Goal: Information Seeking & Learning: Learn about a topic

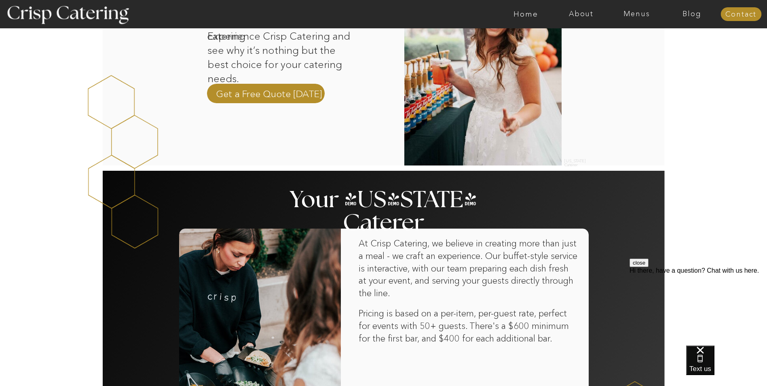
scroll to position [485, 0]
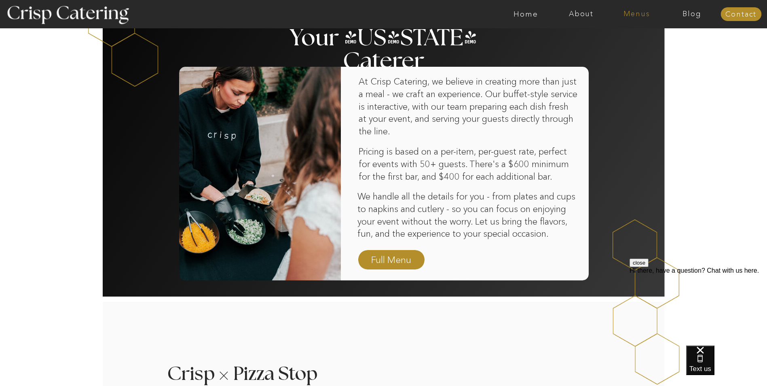
click at [641, 13] on nav "Menus" at bounding box center [636, 14] width 55 height 8
click at [630, 47] on nav "Winter (Sep-Feb)" at bounding box center [636, 48] width 66 height 8
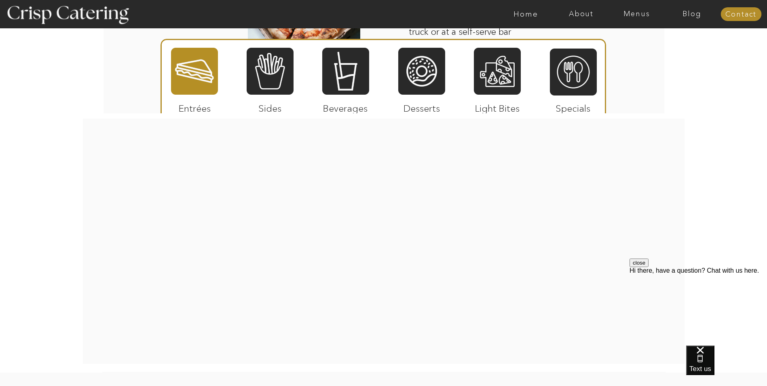
scroll to position [1335, 0]
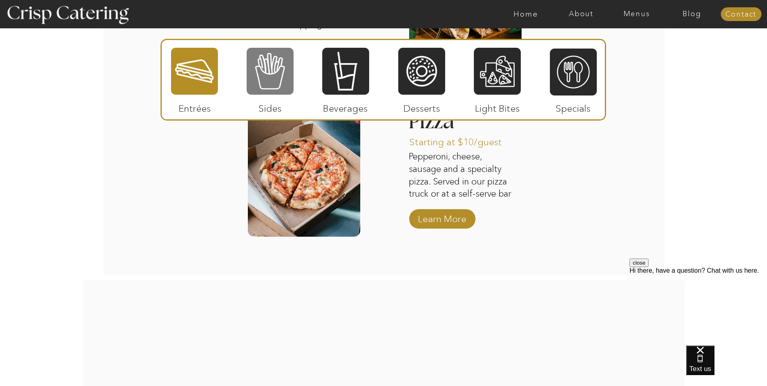
click at [271, 61] on div at bounding box center [270, 71] width 47 height 49
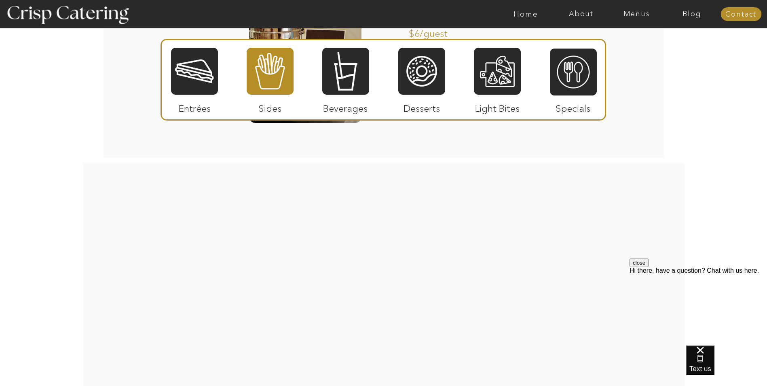
scroll to position [1456, 0]
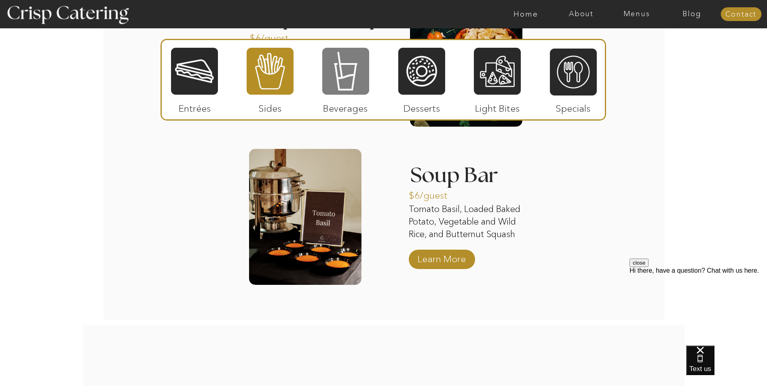
click at [347, 65] on div at bounding box center [345, 71] width 47 height 49
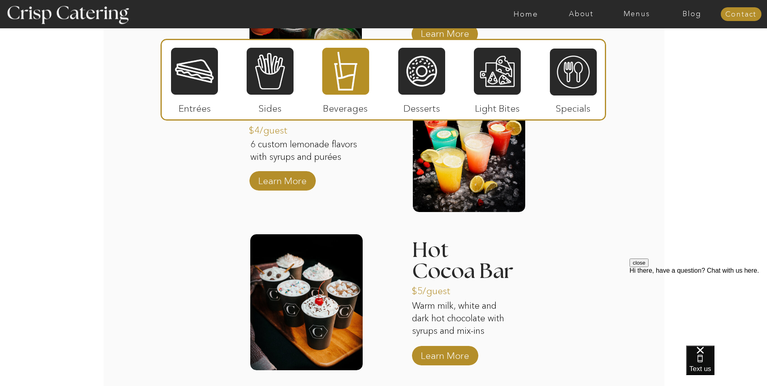
scroll to position [1214, 0]
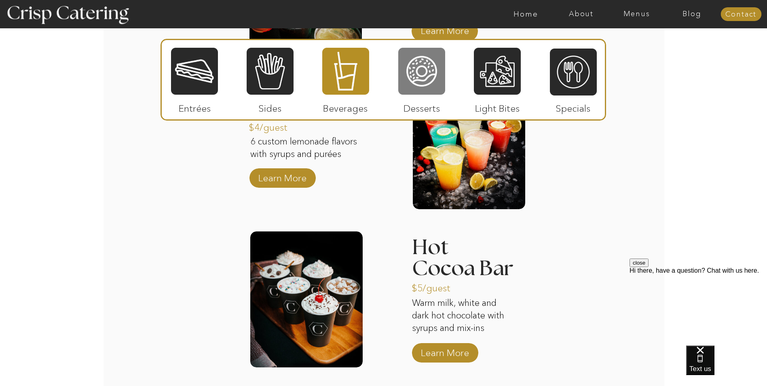
click at [435, 78] on div at bounding box center [421, 71] width 47 height 49
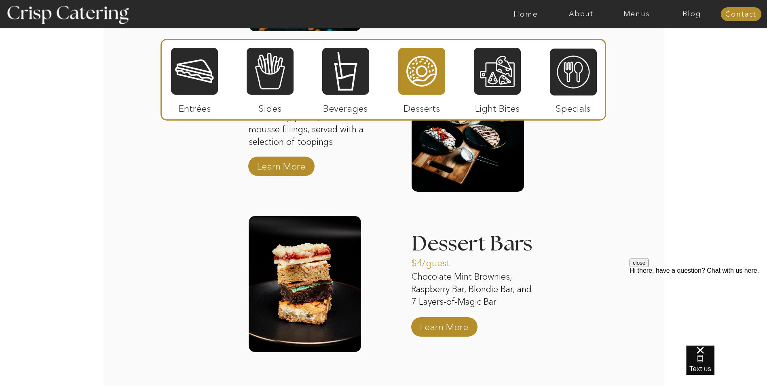
scroll to position [1254, 0]
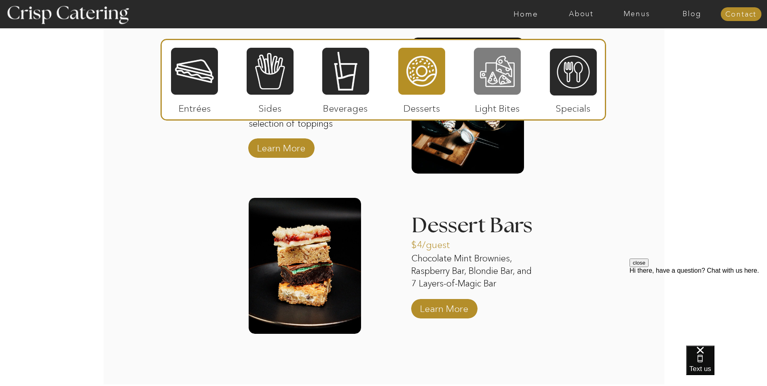
click at [511, 87] on div at bounding box center [497, 71] width 47 height 49
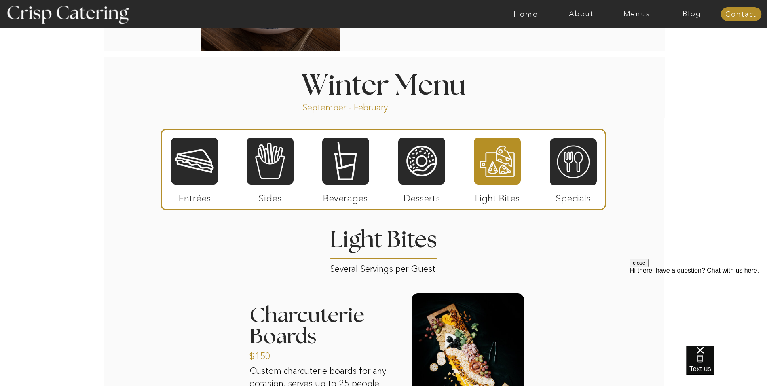
scroll to position [890, 0]
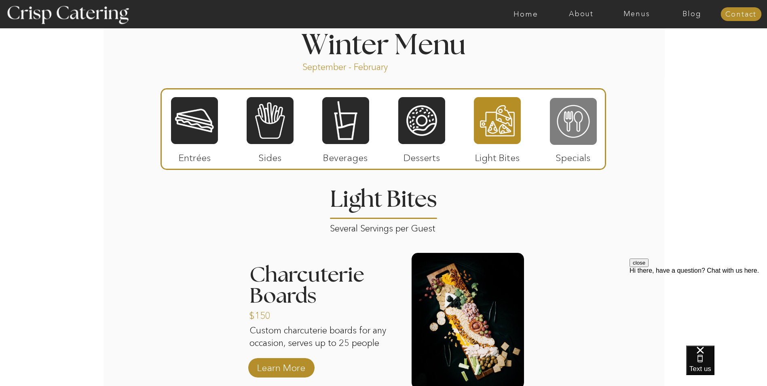
click at [582, 121] on div at bounding box center [573, 121] width 47 height 49
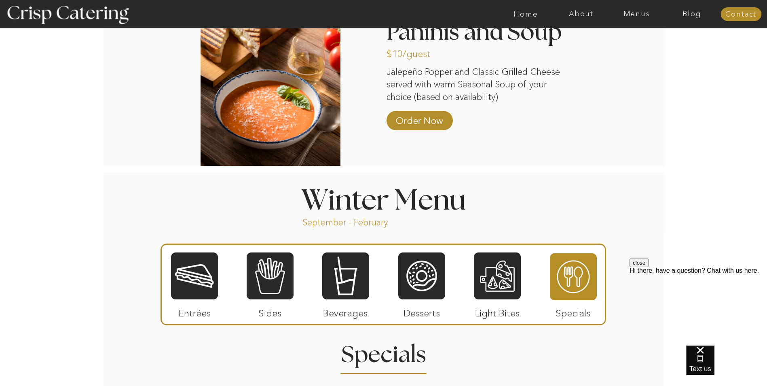
scroll to position [809, 0]
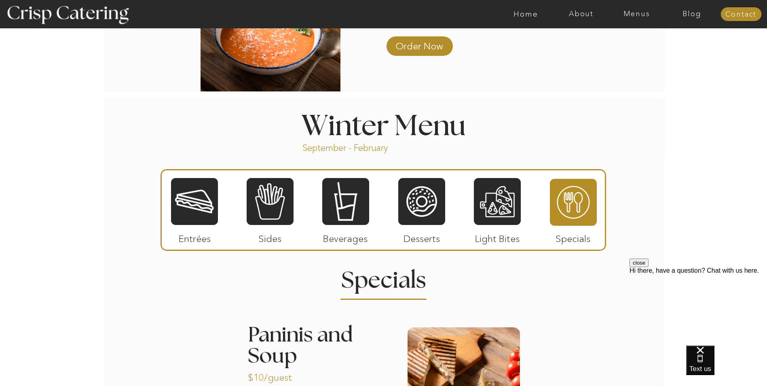
click at [186, 208] on div at bounding box center [194, 201] width 47 height 49
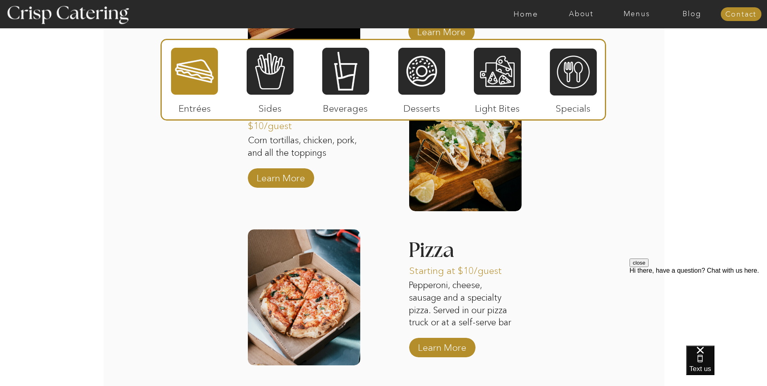
scroll to position [1214, 0]
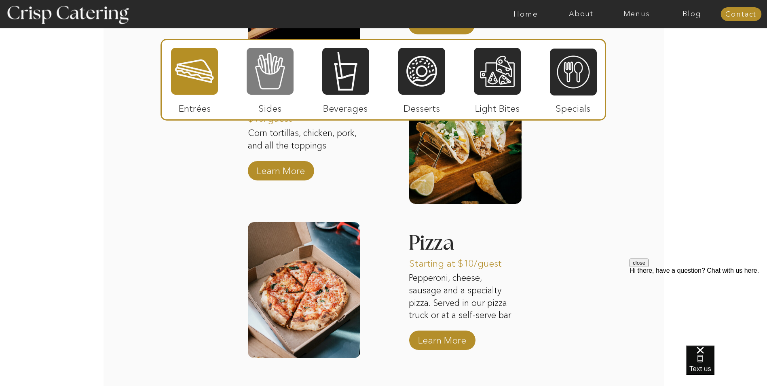
click at [270, 70] on div at bounding box center [270, 71] width 47 height 49
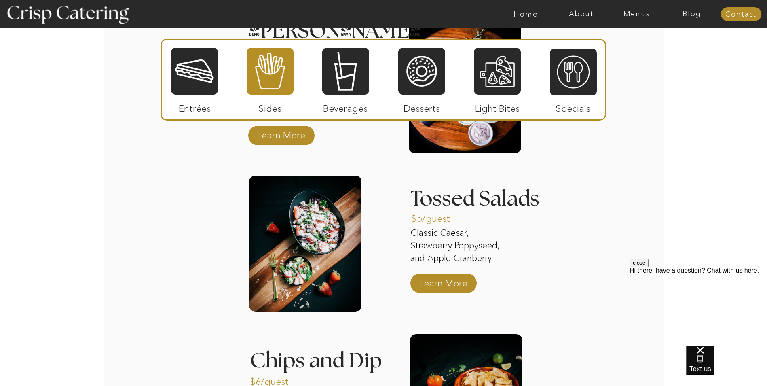
scroll to position [1133, 0]
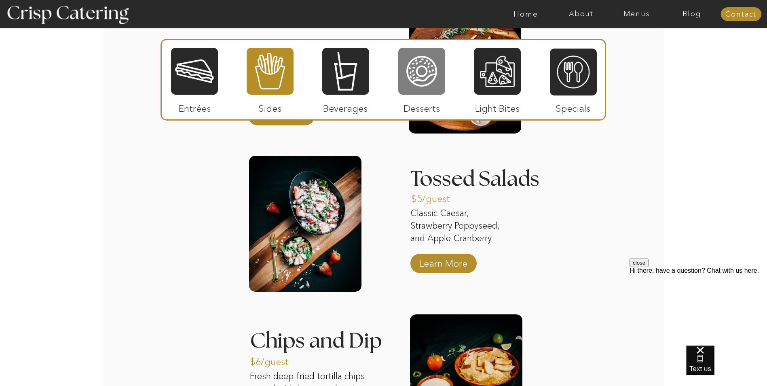
click at [422, 79] on div at bounding box center [421, 71] width 47 height 49
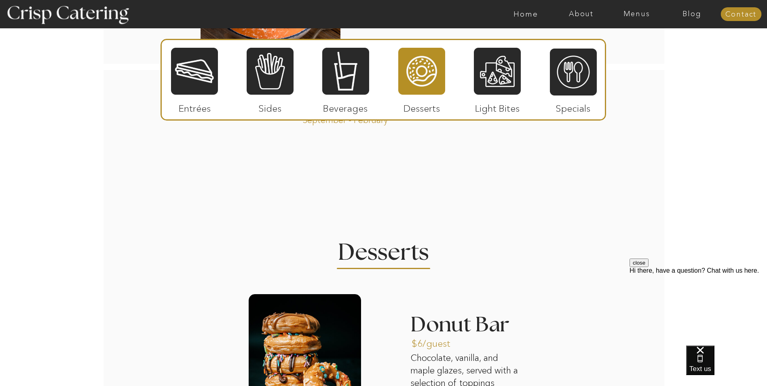
scroll to position [769, 0]
